Goal: Task Accomplishment & Management: Manage account settings

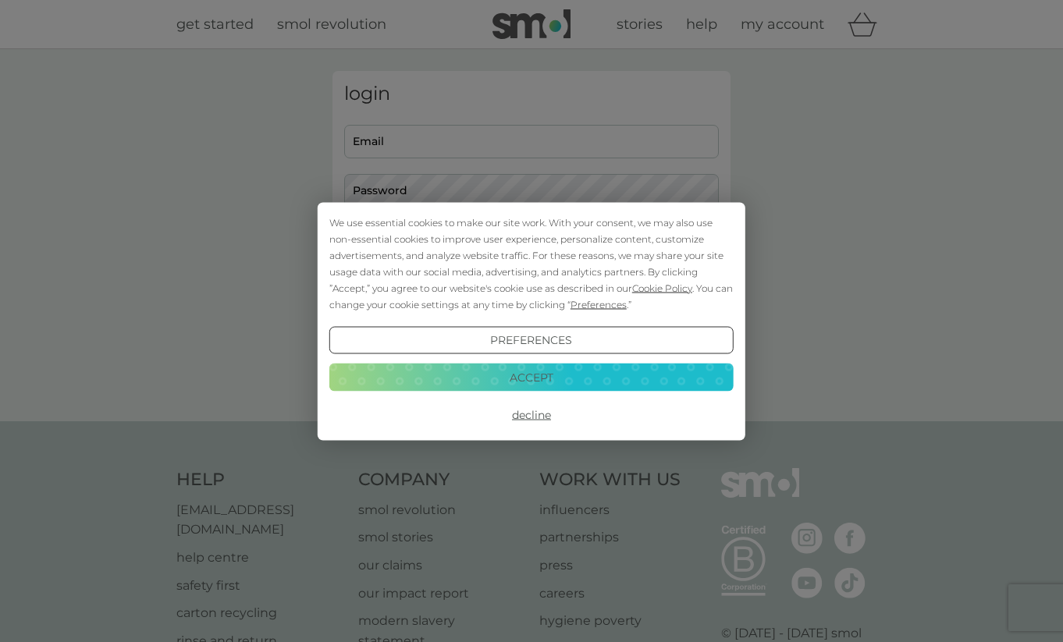
click at [545, 377] on button "Accept" at bounding box center [531, 378] width 404 height 28
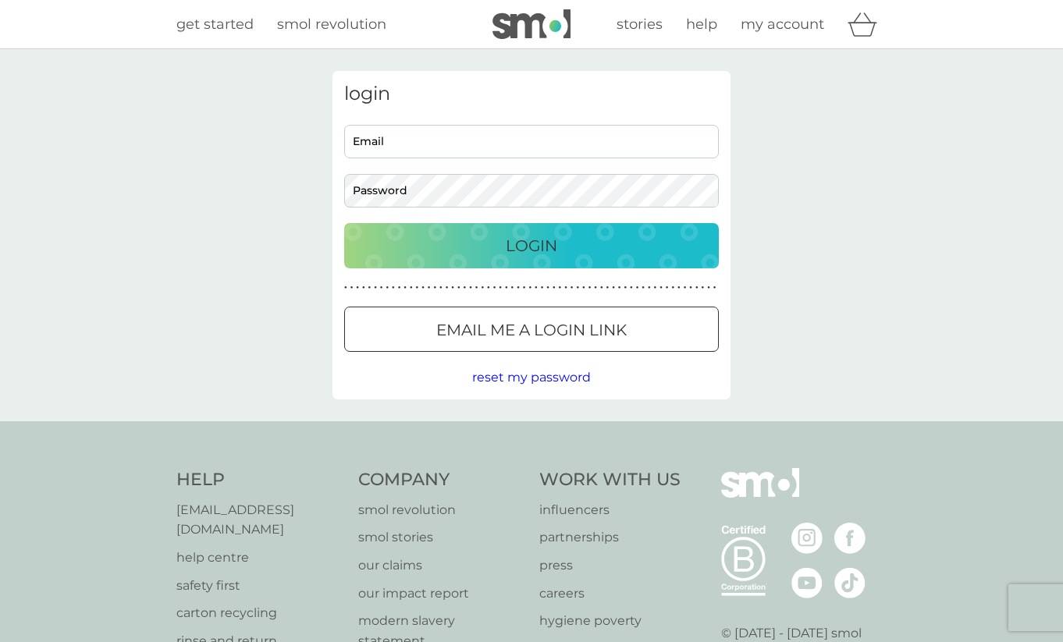
click at [525, 139] on input "Email" at bounding box center [531, 142] width 375 height 34
type input "anporter@gmail.com"
click at [467, 325] on p "Email me a login link" at bounding box center [531, 330] width 190 height 25
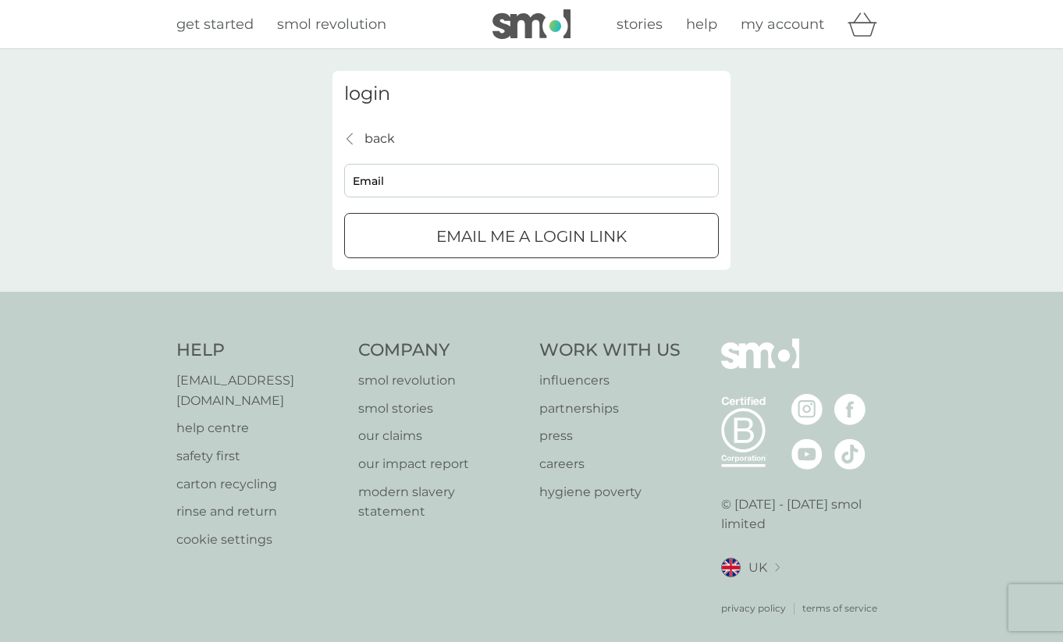
click at [436, 186] on input "Email" at bounding box center [531, 181] width 375 height 34
type input "anporter@gmail.com"
click at [467, 243] on p "Email me a login link" at bounding box center [531, 236] width 190 height 25
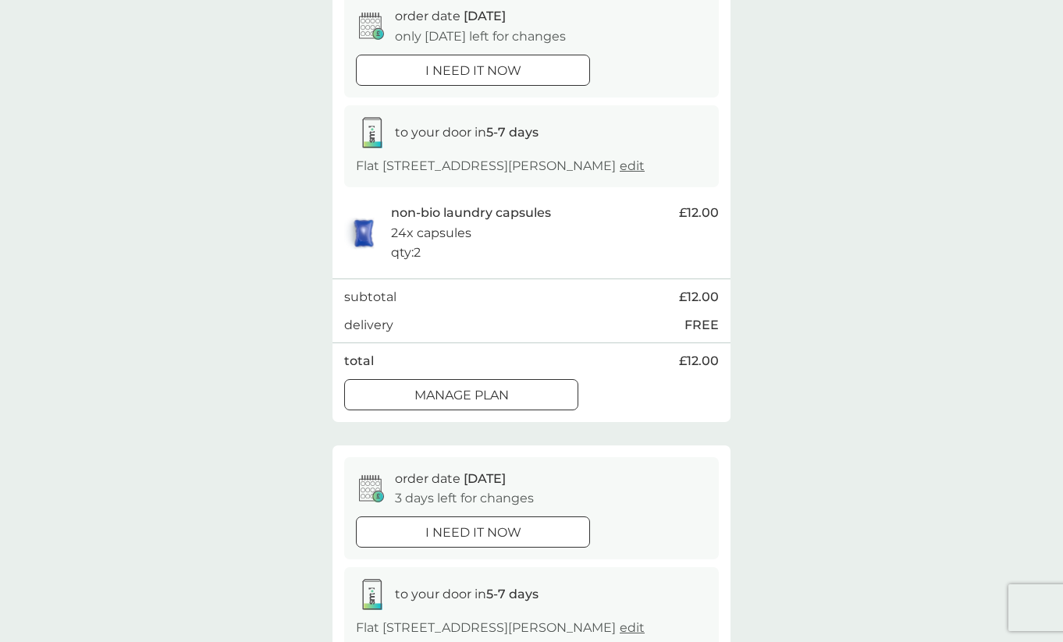
scroll to position [204, 0]
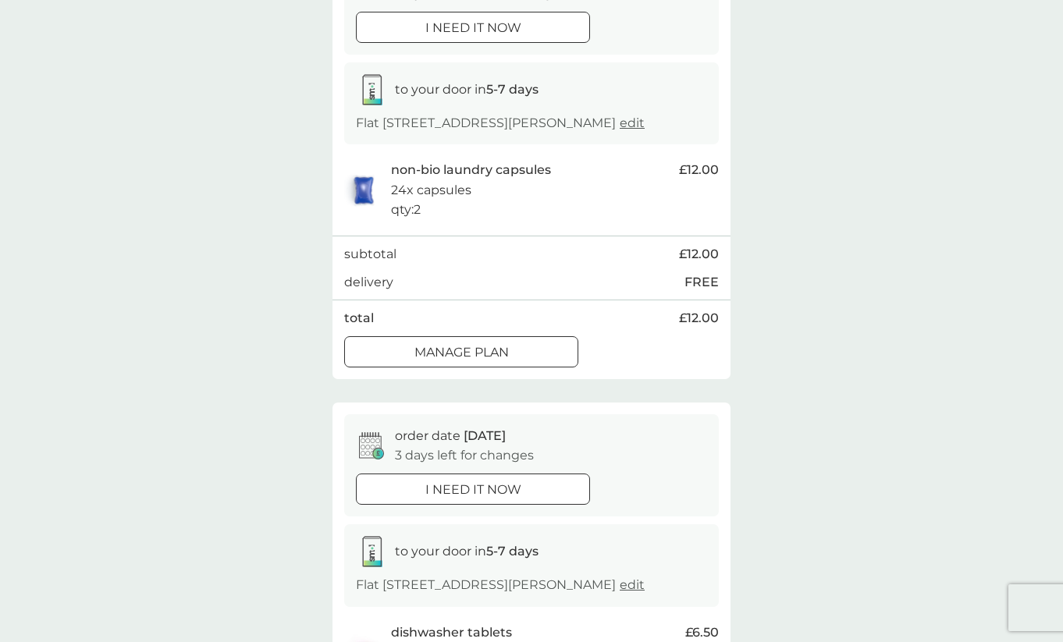
click at [475, 360] on div at bounding box center [461, 352] width 56 height 16
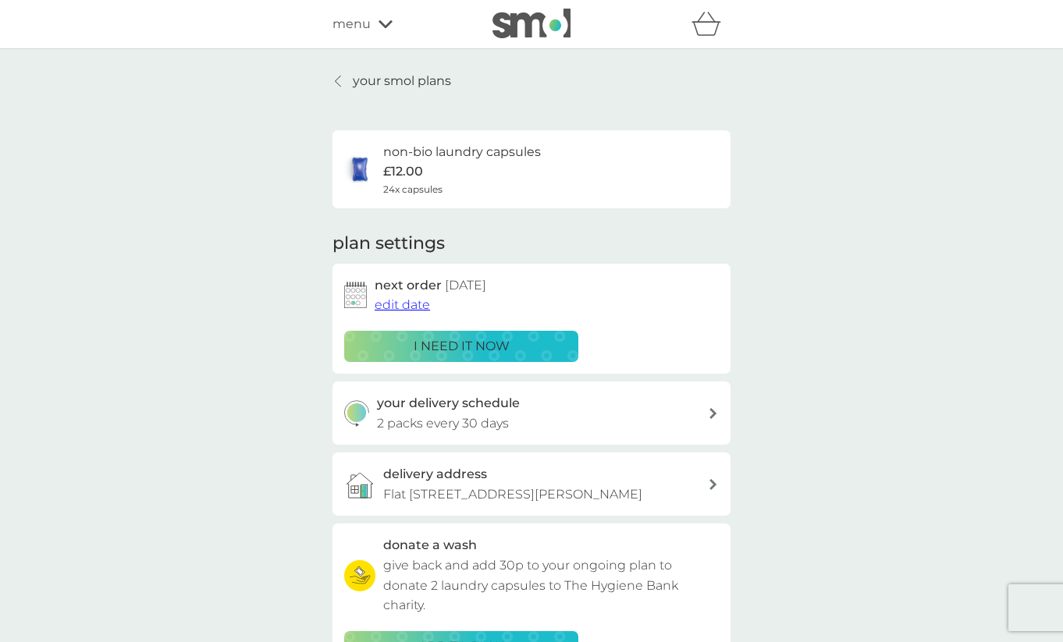
click at [415, 308] on span "edit date" at bounding box center [402, 304] width 55 height 15
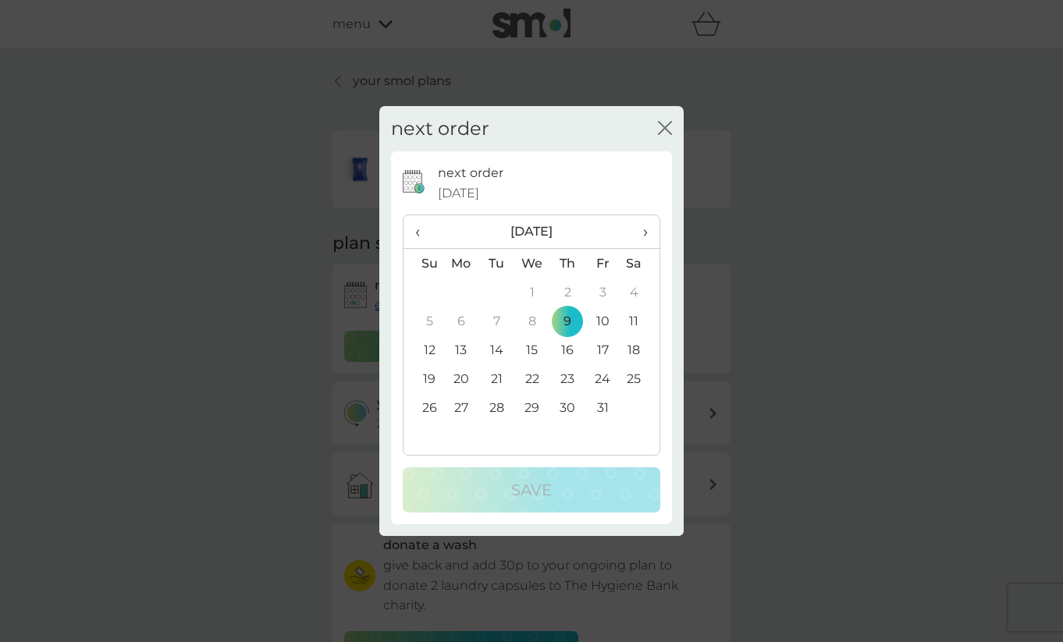
click at [645, 225] on span "›" at bounding box center [640, 231] width 16 height 33
click at [462, 317] on td "3" at bounding box center [461, 321] width 36 height 29
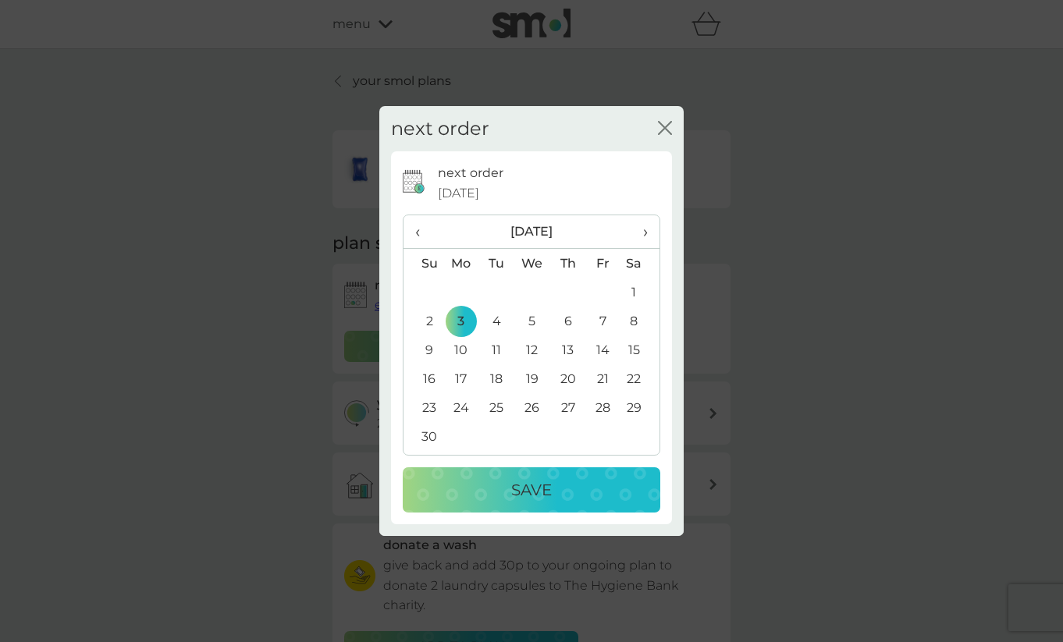
click at [577, 483] on div "Save" at bounding box center [531, 490] width 226 height 25
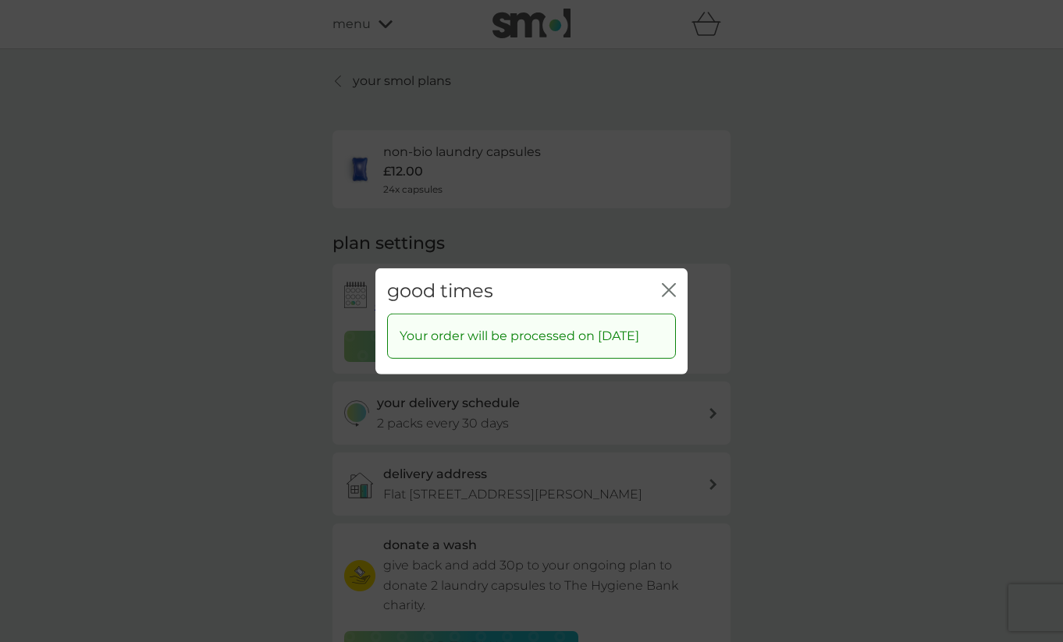
click at [662, 282] on icon "close" at bounding box center [669, 289] width 14 height 14
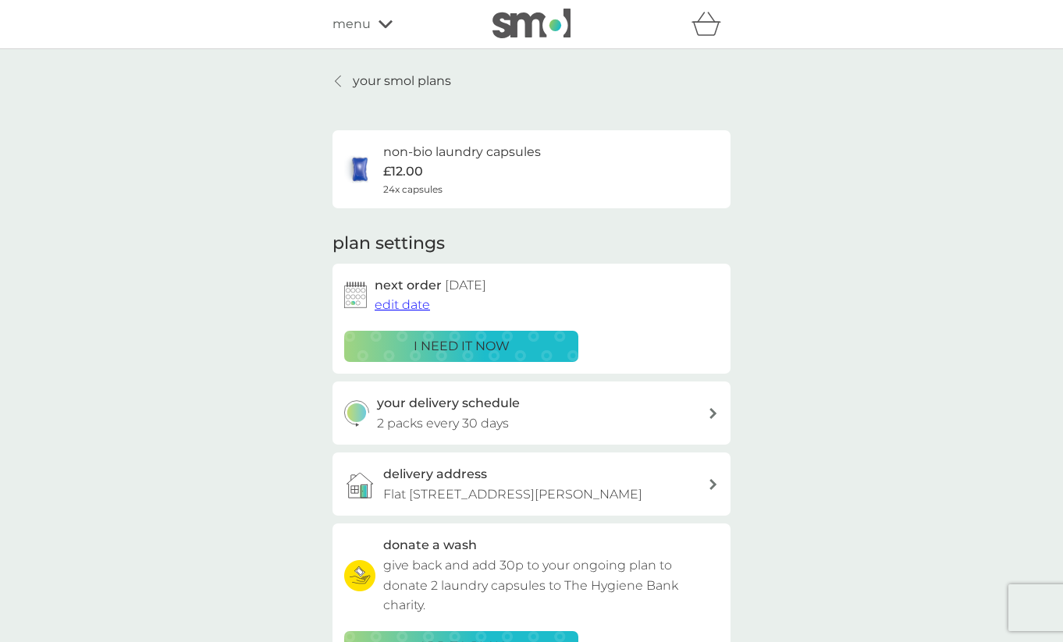
click at [339, 84] on icon at bounding box center [338, 81] width 5 height 11
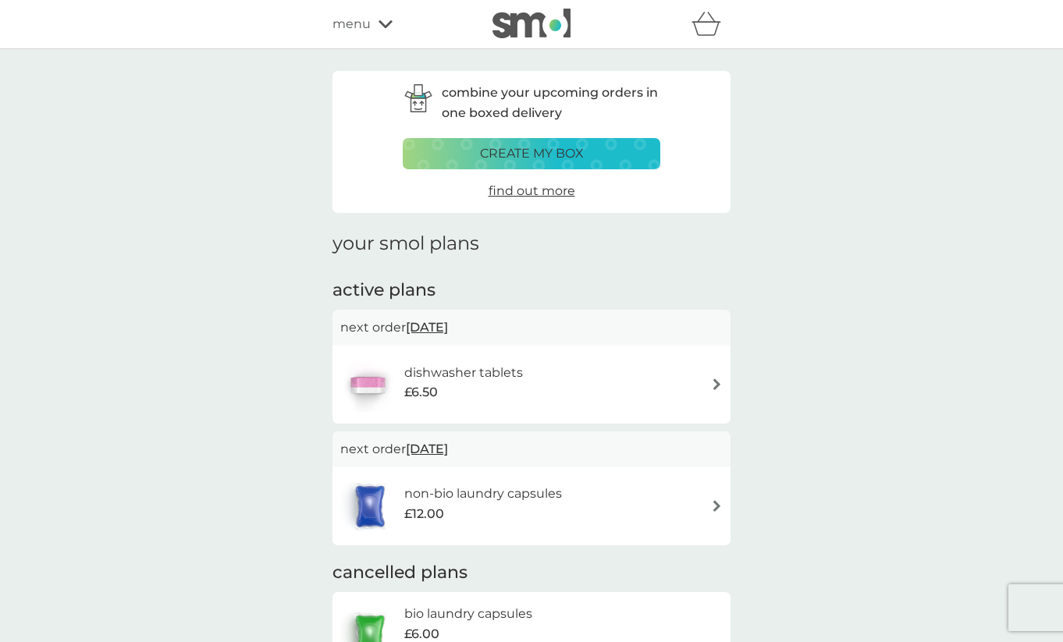
click at [561, 373] on div "dishwasher tablets £6.50" at bounding box center [531, 384] width 382 height 55
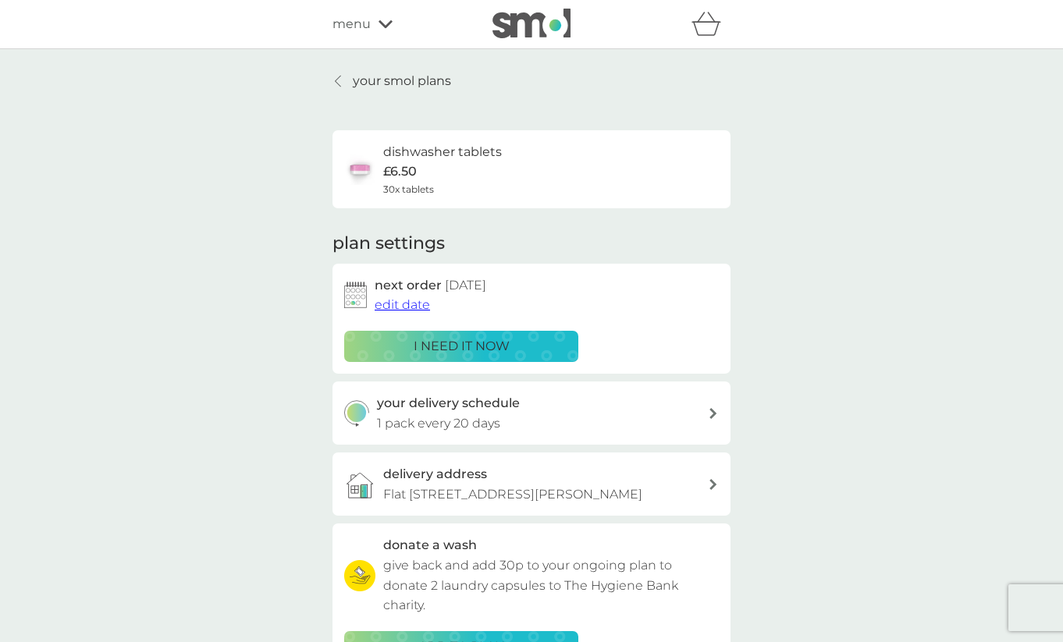
click at [419, 308] on span "edit date" at bounding box center [402, 304] width 55 height 15
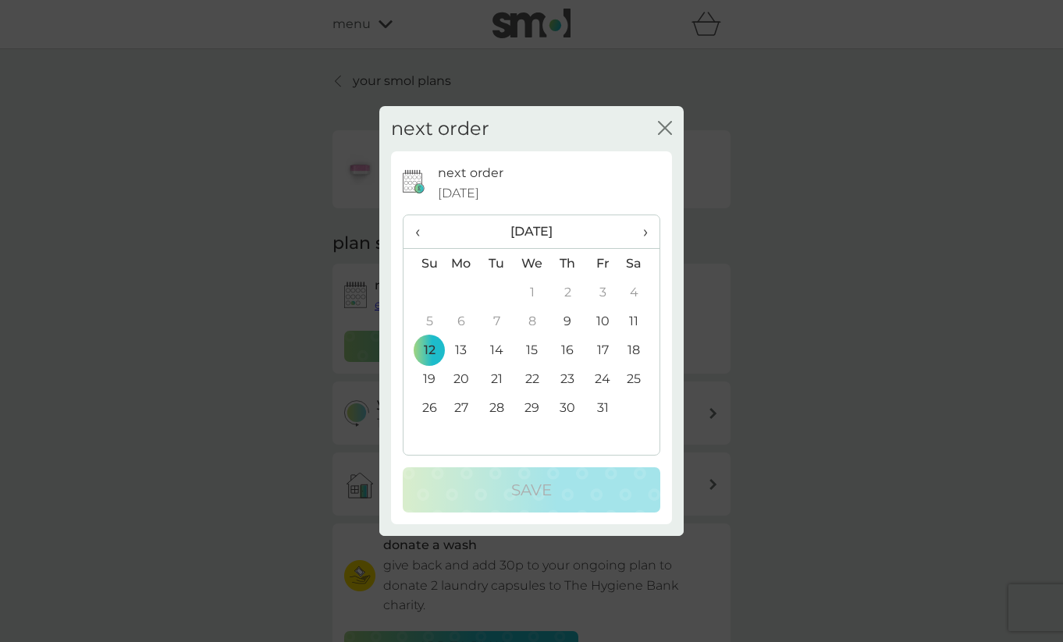
click at [645, 231] on span "›" at bounding box center [640, 231] width 16 height 33
click at [463, 314] on td "3" at bounding box center [461, 321] width 36 height 29
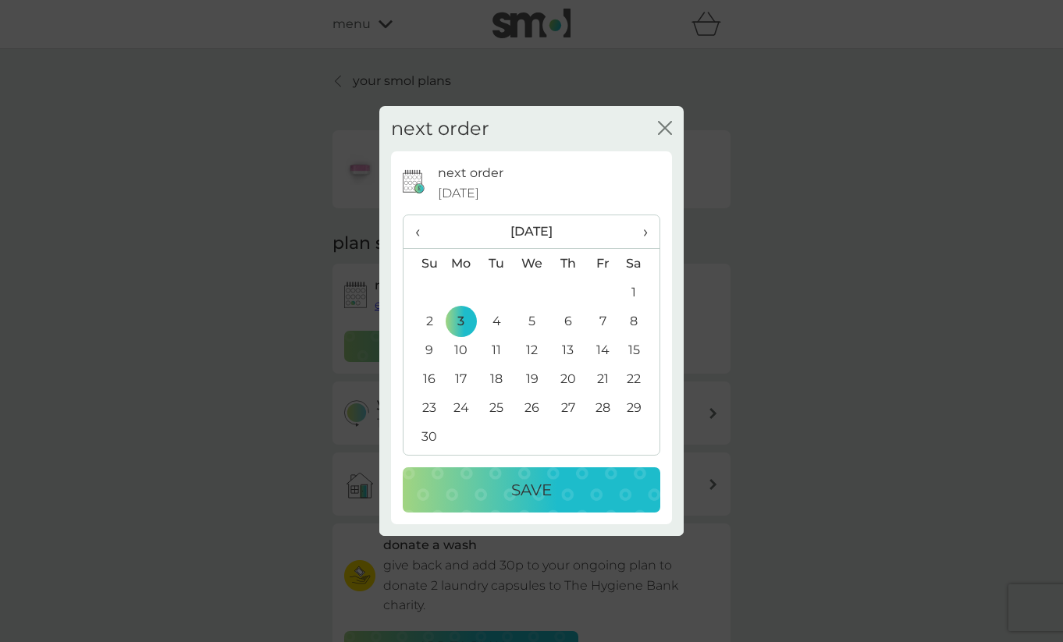
click at [553, 482] on div "Save" at bounding box center [531, 490] width 226 height 25
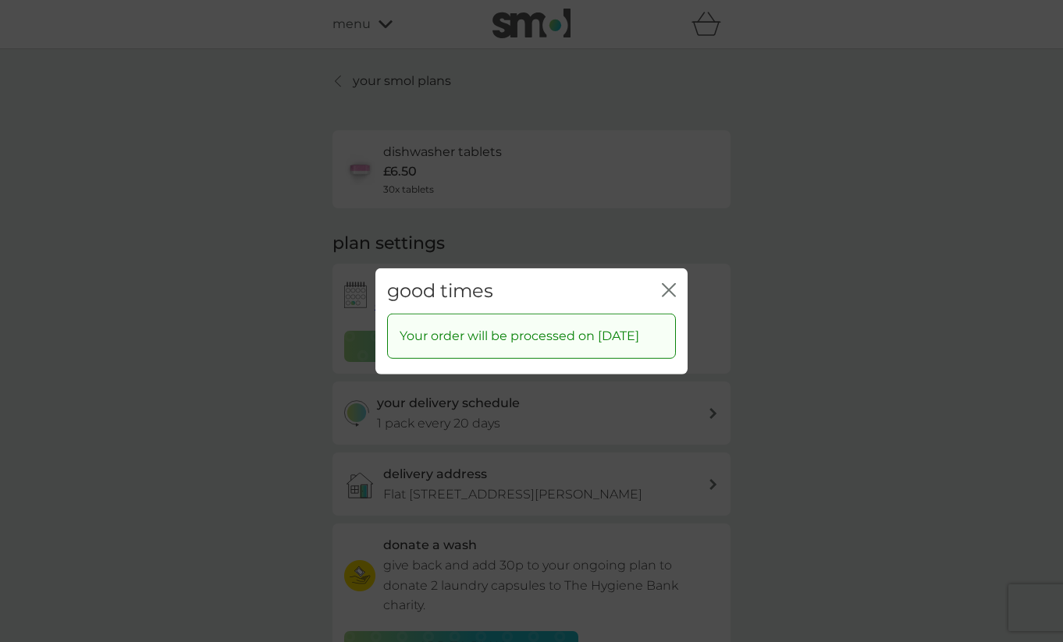
click at [670, 282] on icon "close" at bounding box center [669, 289] width 14 height 14
